Goal: Task Accomplishment & Management: Manage account settings

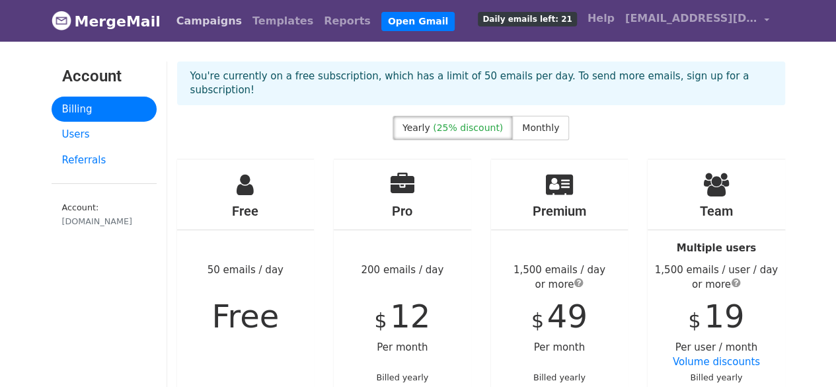
click at [199, 17] on link "Campaigns" at bounding box center [209, 21] width 76 height 26
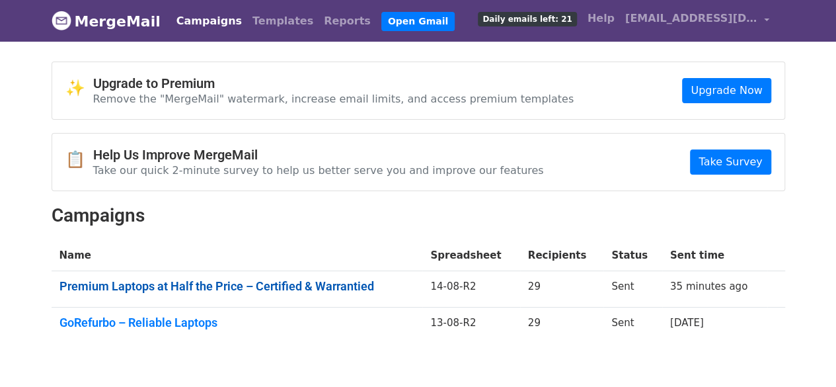
click at [217, 281] on link "Premium Laptops at Half the Price – Certified & Warrantied" at bounding box center [237, 286] width 356 height 15
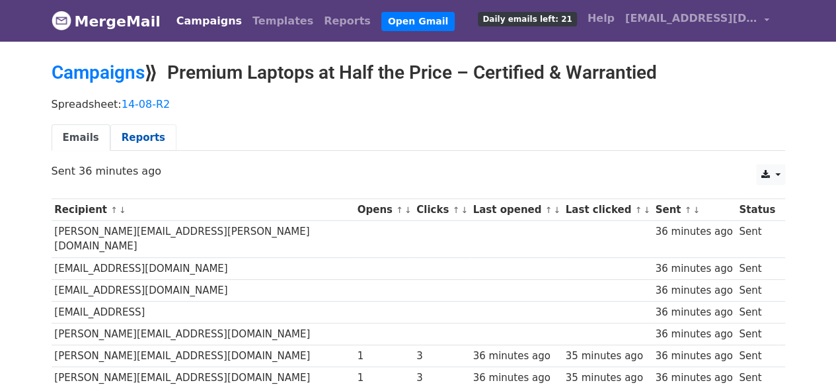
click at [146, 134] on link "Reports" at bounding box center [143, 137] width 66 height 27
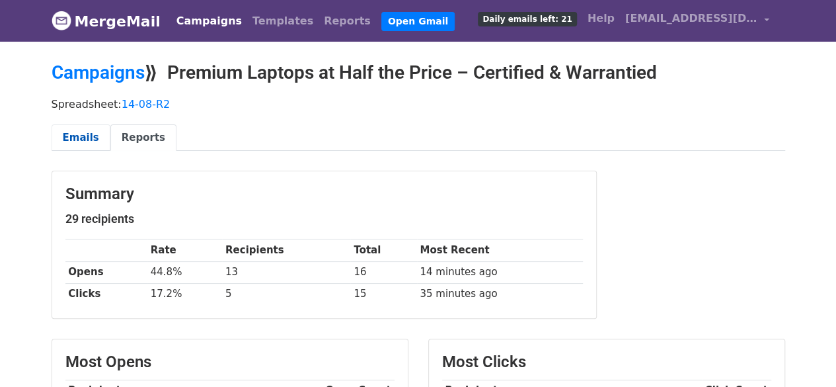
click at [87, 134] on link "Emails" at bounding box center [81, 137] width 59 height 27
